Goal: Transaction & Acquisition: Purchase product/service

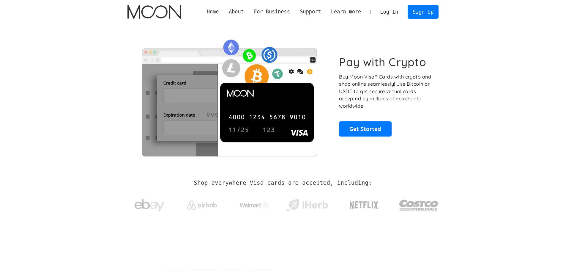
click at [389, 11] on link "Log In" at bounding box center [389, 11] width 28 height 13
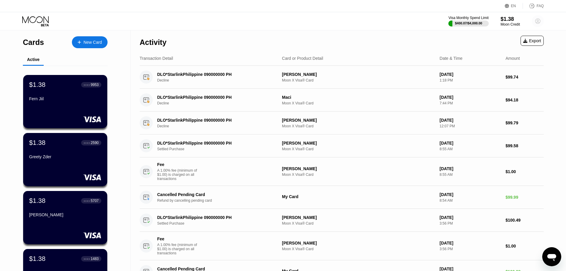
drag, startPoint x: 537, startPoint y: 20, endPoint x: 416, endPoint y: 129, distance: 163.4
click at [423, 118] on div "EN Language Select an item Save FAQ Visa Monthly Spend Limit $400.07 / $4,000.0…" at bounding box center [283, 135] width 566 height 271
click at [539, 21] on circle at bounding box center [538, 21] width 12 height 12
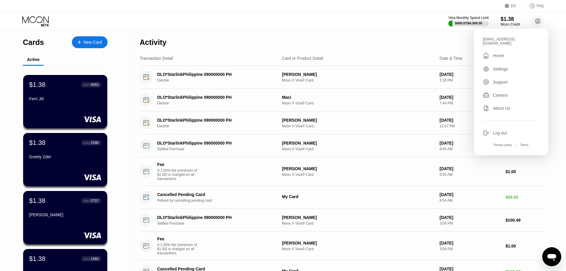
click at [498, 131] on div "Log out" at bounding box center [500, 133] width 14 height 5
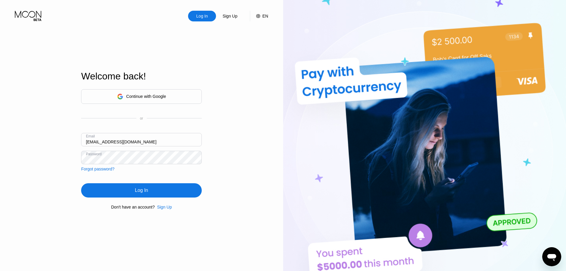
drag, startPoint x: 144, startPoint y: 141, endPoint x: 43, endPoint y: 140, distance: 101.1
click at [43, 140] on div "Log In Sign Up EN Language Select an item Save Welcome back! Continue with Goog…" at bounding box center [141, 149] width 283 height 298
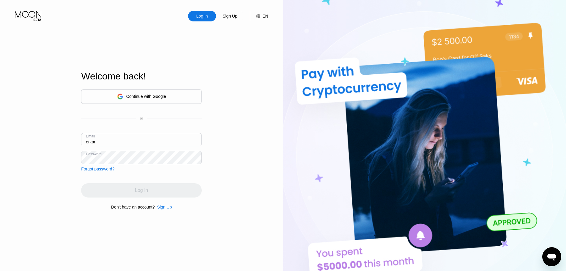
type input "[EMAIL_ADDRESS][DOMAIN_NAME]"
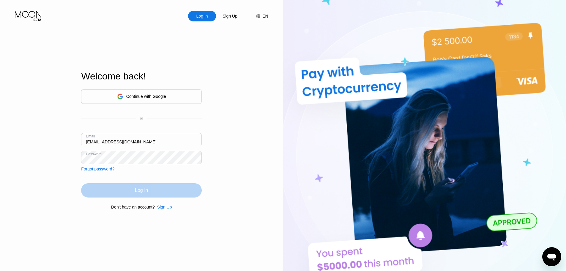
click at [141, 189] on div "Log In" at bounding box center [141, 190] width 13 height 6
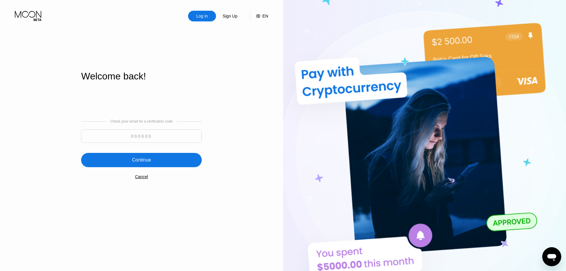
click at [98, 130] on input at bounding box center [141, 135] width 121 height 13
paste input
paste input "507706"
type input "507706"
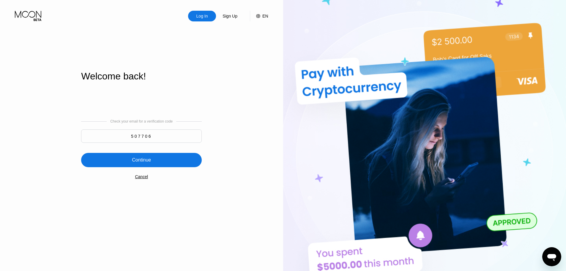
click at [135, 158] on div "Continue" at bounding box center [141, 160] width 19 height 6
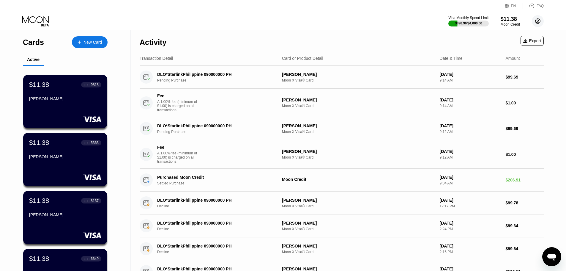
click at [538, 23] on circle at bounding box center [538, 21] width 12 height 12
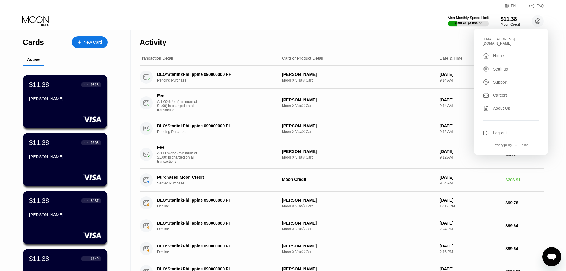
click at [473, 17] on div "Visa Monthly Spend Limit" at bounding box center [468, 18] width 41 height 4
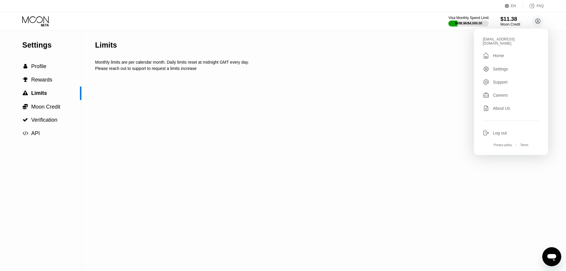
click at [505, 19] on div "$11.38" at bounding box center [511, 19] width 20 height 6
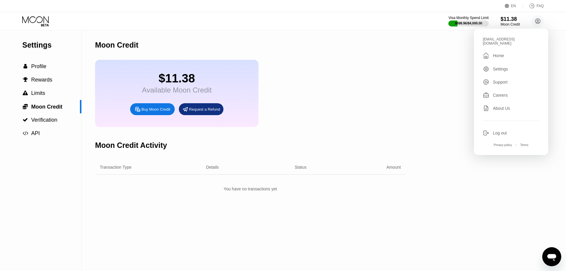
click at [150, 112] on div "Buy Moon Credit" at bounding box center [156, 109] width 29 height 5
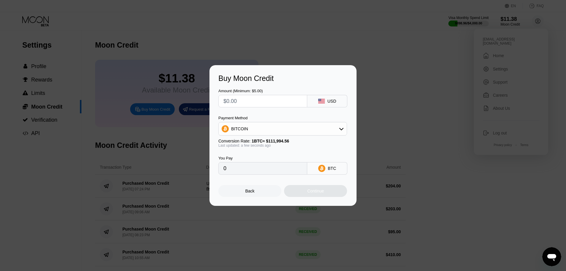
click at [246, 130] on div "BITCOIN" at bounding box center [239, 128] width 17 height 5
click at [240, 158] on span "USDT on TRON" at bounding box center [248, 158] width 30 height 5
type input "0.00"
click at [239, 103] on input "text" at bounding box center [263, 101] width 79 height 12
type input "$9"
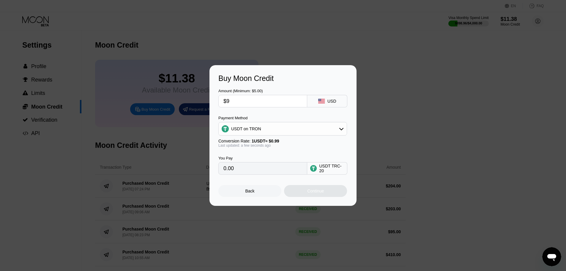
type input "9.09"
type input "$95"
type input "95.96"
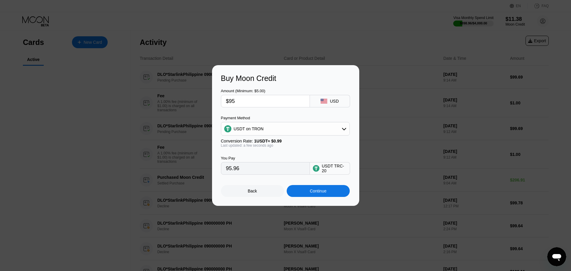
type input "$95"
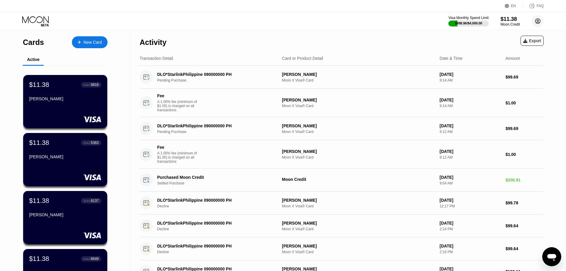
click at [540, 24] on circle at bounding box center [538, 21] width 12 height 12
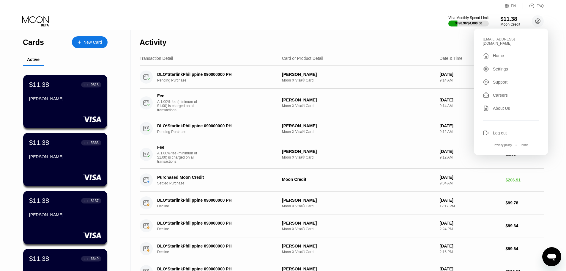
click at [508, 21] on div "$11.38" at bounding box center [511, 19] width 20 height 6
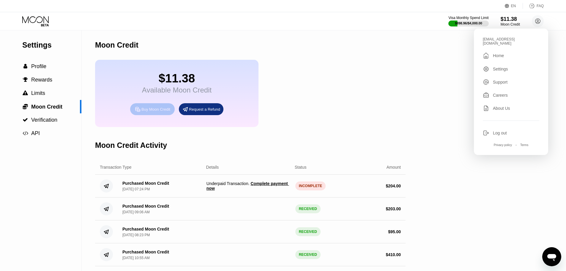
click at [149, 112] on div "Buy Moon Credit" at bounding box center [156, 109] width 29 height 5
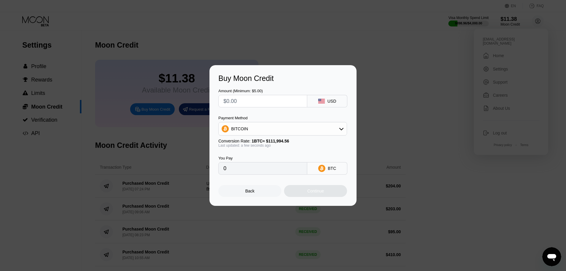
click at [386, 78] on div "Buy Moon Credit Amount (Minimum: $5.00) USD Payment Method BITCOIN Conversion R…" at bounding box center [283, 135] width 566 height 141
click at [256, 192] on div "Back" at bounding box center [249, 191] width 63 height 12
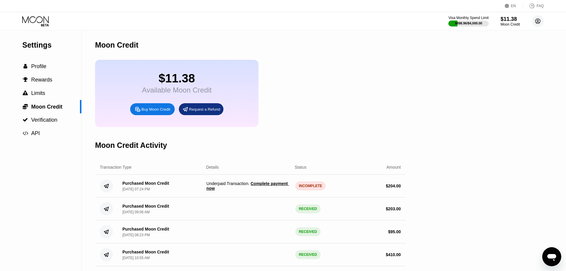
click at [536, 24] on circle at bounding box center [538, 21] width 12 height 12
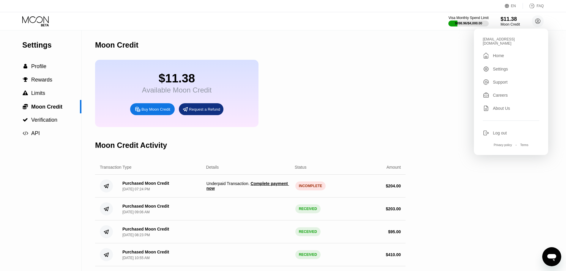
click at [385, 81] on div "$11.38 Available Moon Credit Buy Moon Credit Request a Refund" at bounding box center [250, 93] width 311 height 67
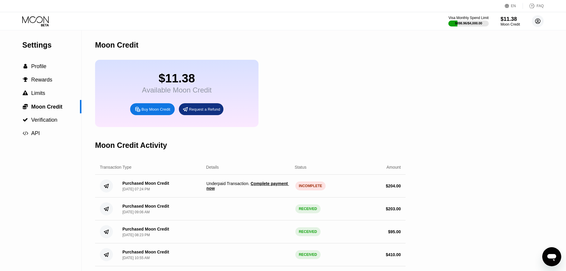
click at [536, 23] on circle at bounding box center [538, 21] width 12 height 12
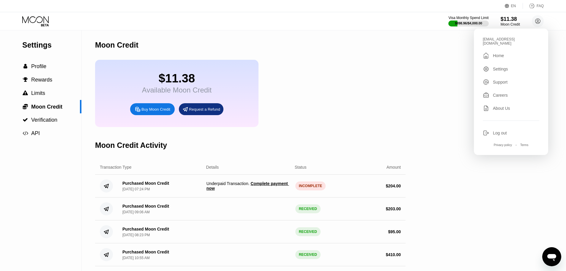
click at [396, 50] on div "Moon Credit" at bounding box center [250, 44] width 311 height 29
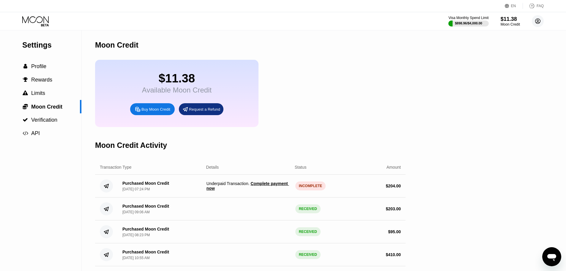
click at [539, 25] on circle at bounding box center [538, 21] width 12 height 12
click at [36, 24] on icon at bounding box center [36, 21] width 28 height 10
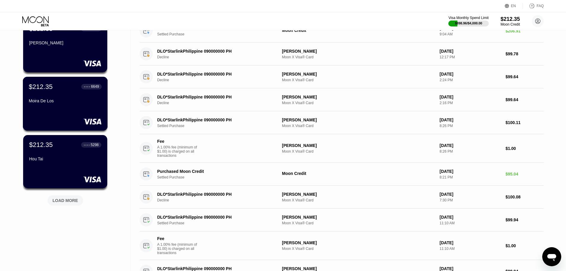
scroll to position [178, 0]
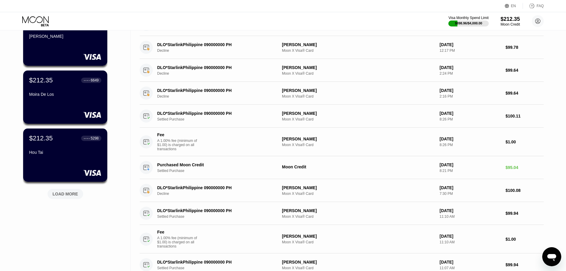
click at [64, 196] on div "LOAD MORE" at bounding box center [66, 193] width 26 height 5
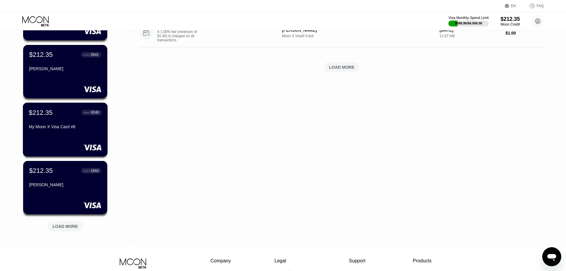
scroll to position [446, 0]
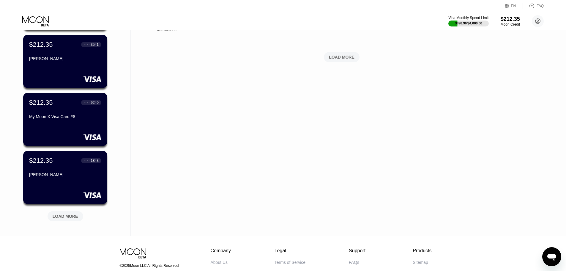
click at [70, 218] on div "LOAD MORE" at bounding box center [66, 215] width 26 height 5
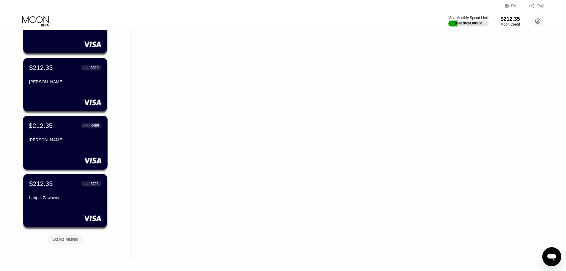
scroll to position [713, 0]
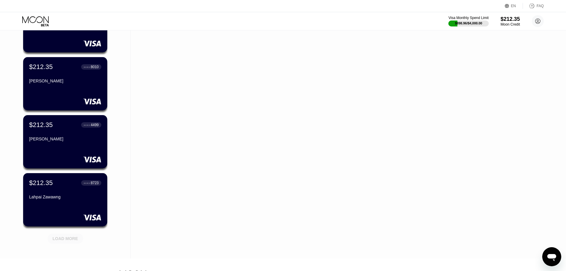
click at [68, 240] on div "LOAD MORE" at bounding box center [66, 238] width 26 height 5
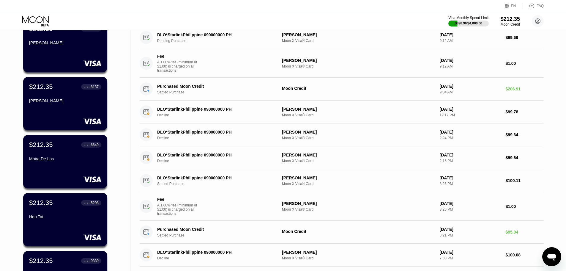
scroll to position [0, 0]
